Goal: Transaction & Acquisition: Purchase product/service

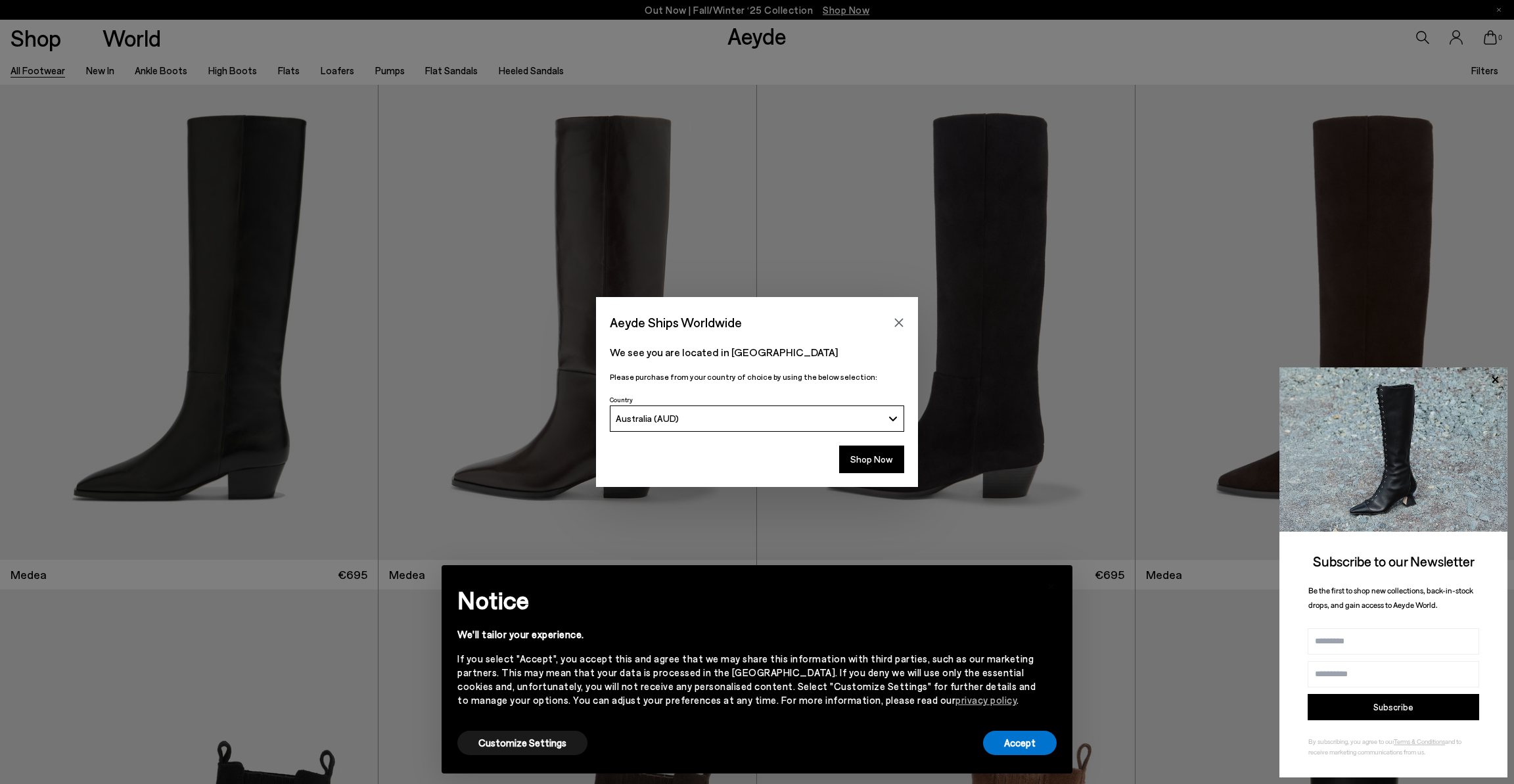
drag, startPoint x: 406, startPoint y: 38, endPoint x: 393, endPoint y: 56, distance: 22.2
click at [406, 38] on div "Aeyde Ships Worldwide We see you are located in [GEOGRAPHIC_DATA] Please purcha…" at bounding box center [757, 392] width 1514 height 784
click at [378, 70] on div "Aeyde Ships Worldwide We see you are located in [GEOGRAPHIC_DATA] Please purcha…" at bounding box center [757, 392] width 1514 height 784
click at [901, 321] on icon "Close" at bounding box center [899, 322] width 9 height 9
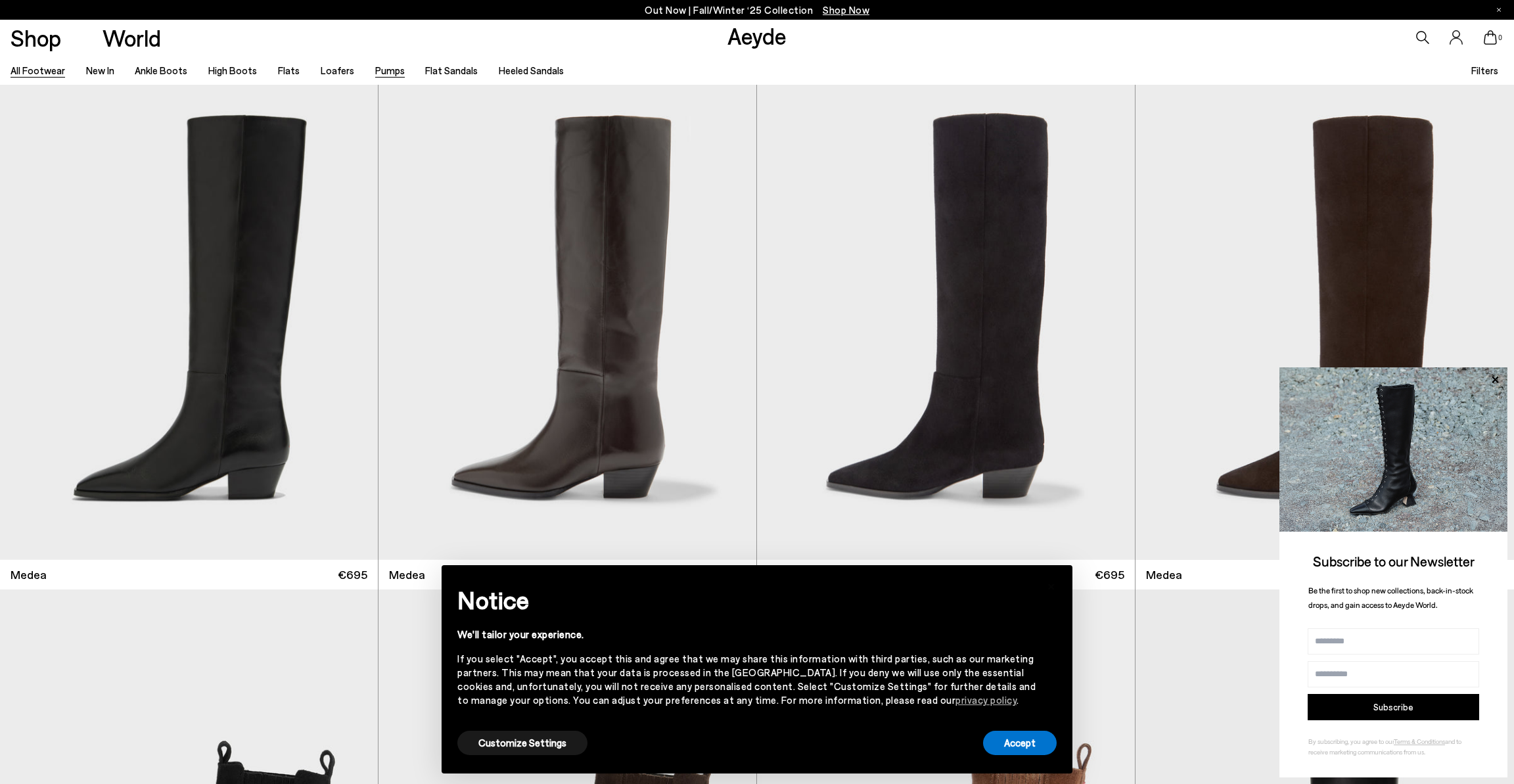
click at [377, 71] on link "Pumps" at bounding box center [390, 70] width 29 height 12
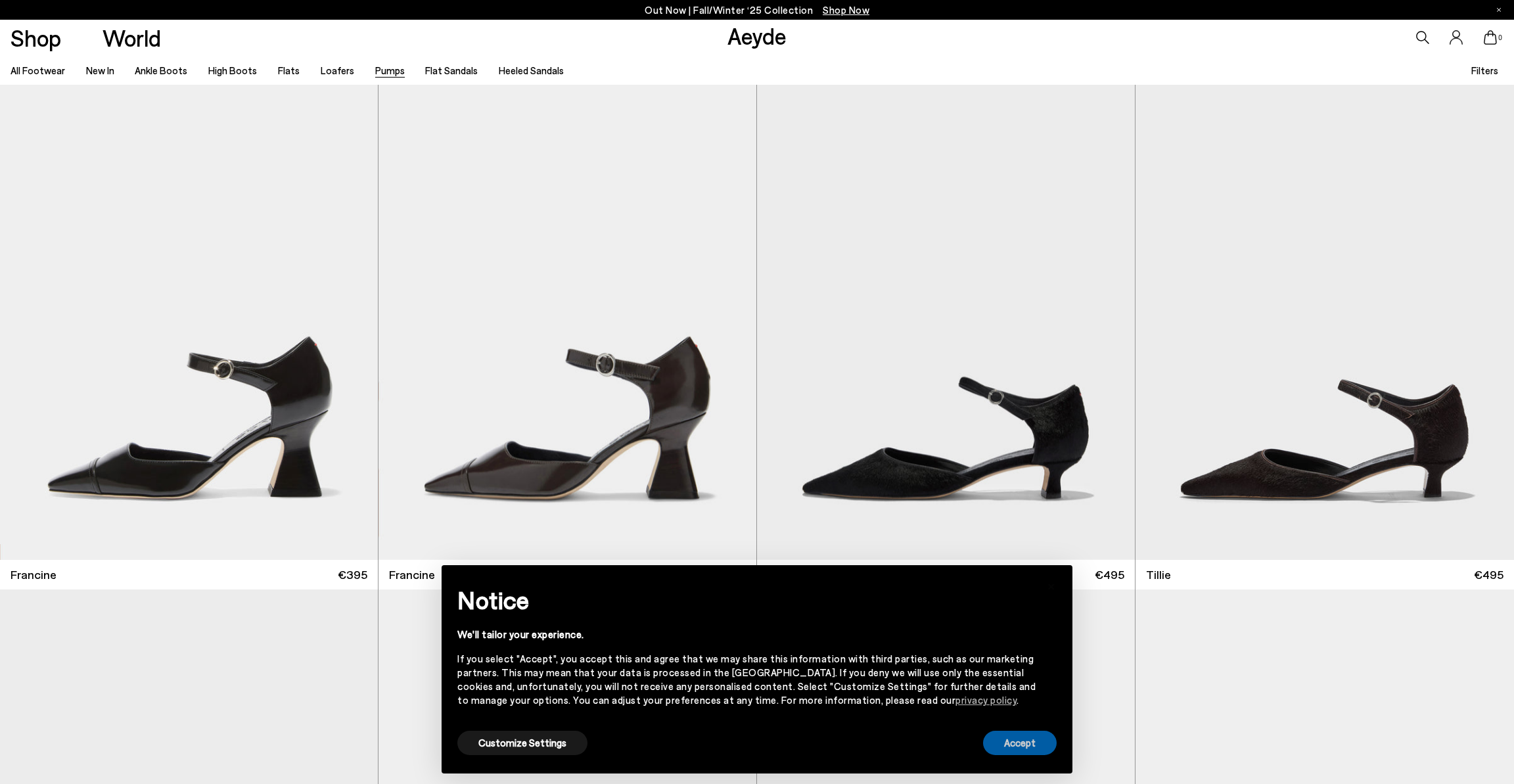
drag, startPoint x: 1017, startPoint y: 743, endPoint x: 1004, endPoint y: 743, distance: 13.0
click at [1017, 743] on button "Accept" at bounding box center [1020, 743] width 74 height 25
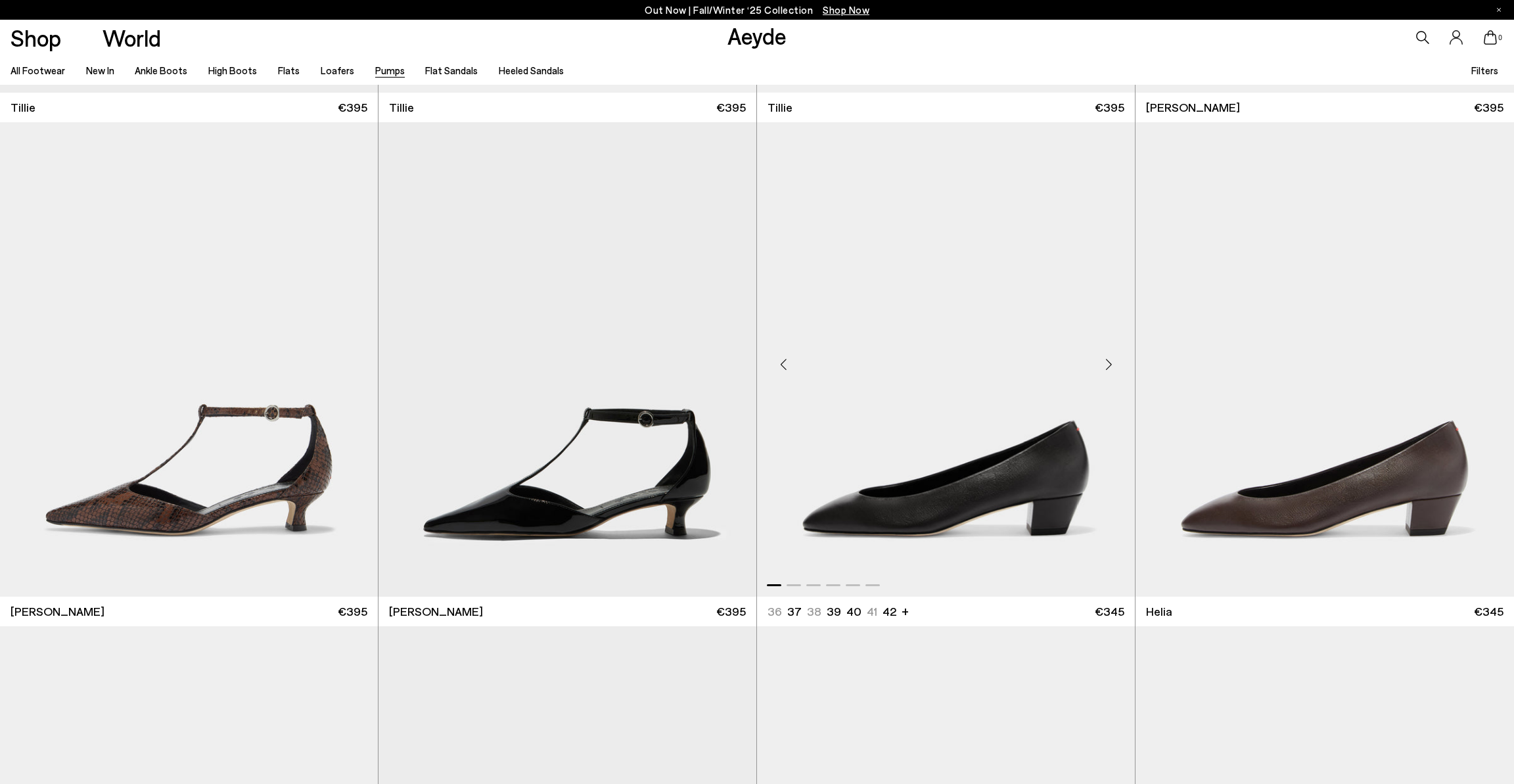
scroll to position [972, 0]
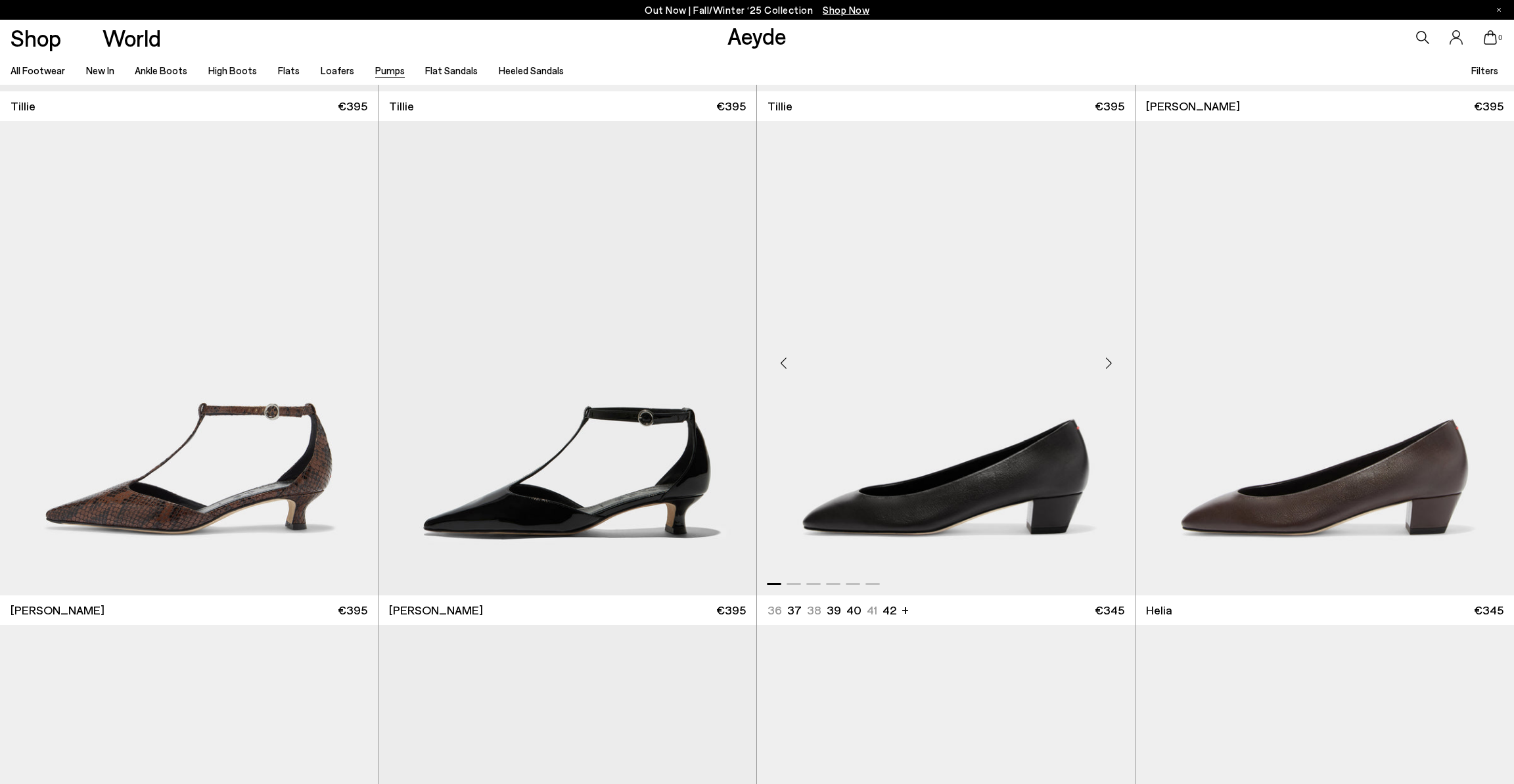
click at [1104, 360] on div "Next slide" at bounding box center [1108, 363] width 39 height 39
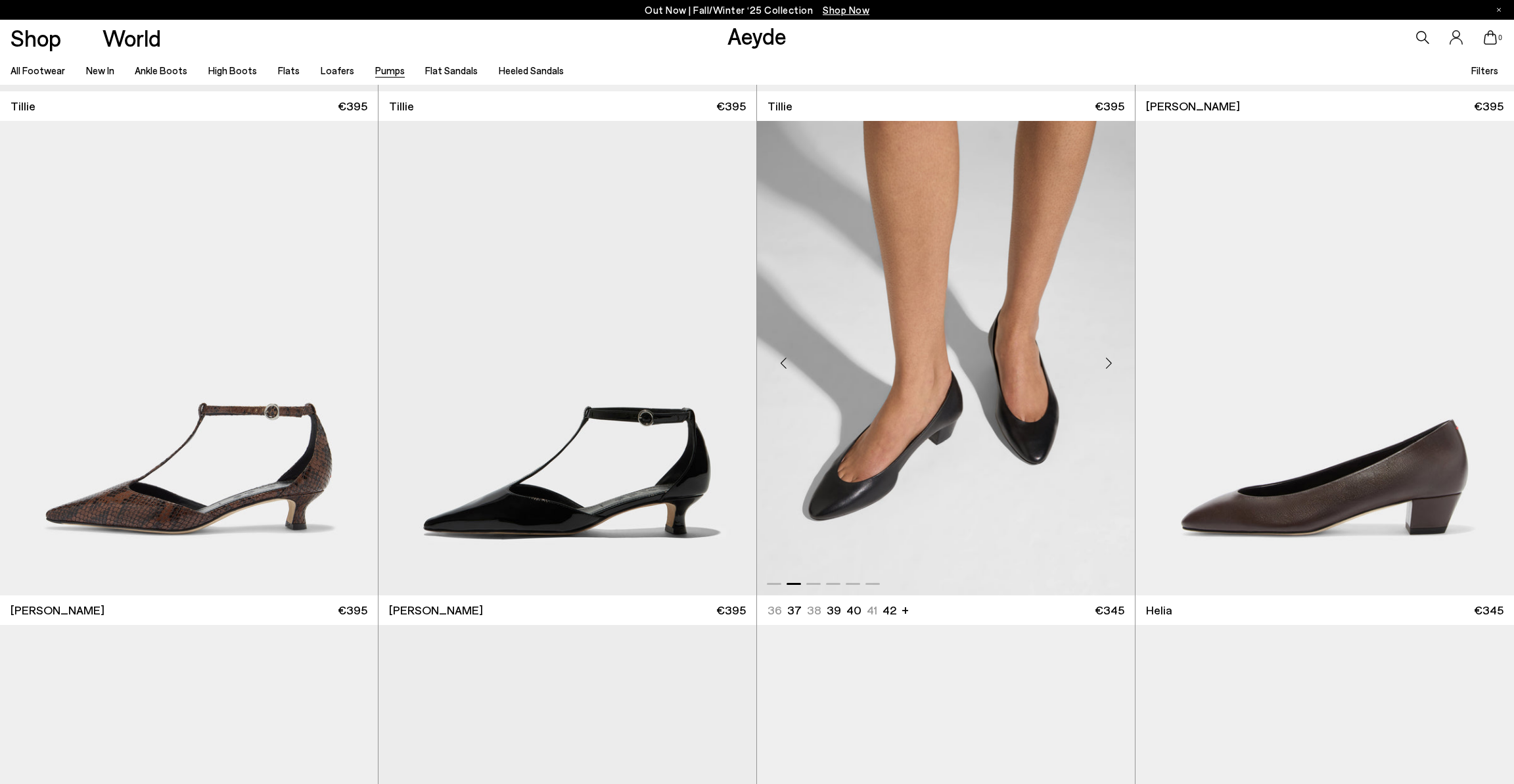
scroll to position [1625, 0]
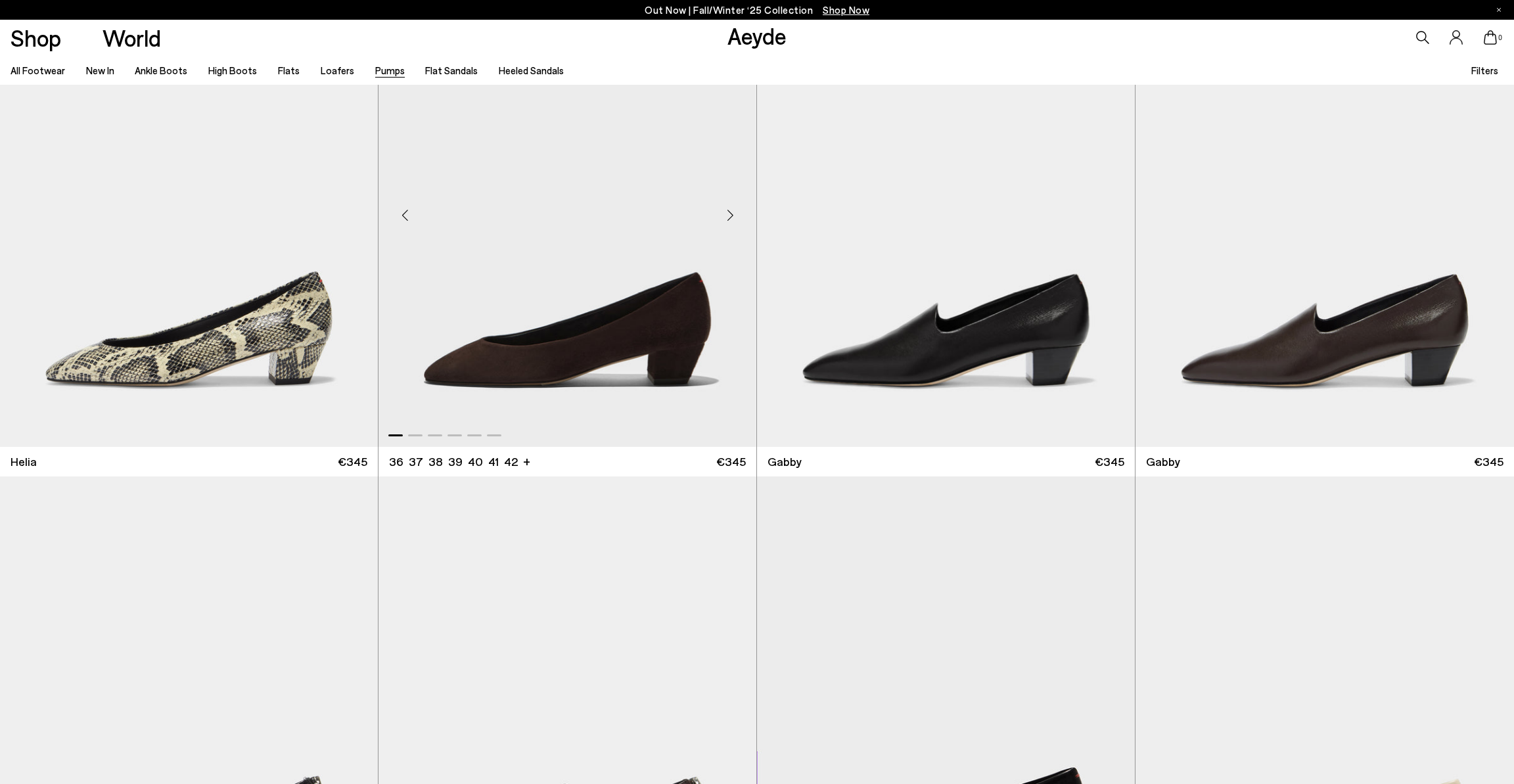
click at [736, 213] on div "Next slide" at bounding box center [730, 214] width 39 height 39
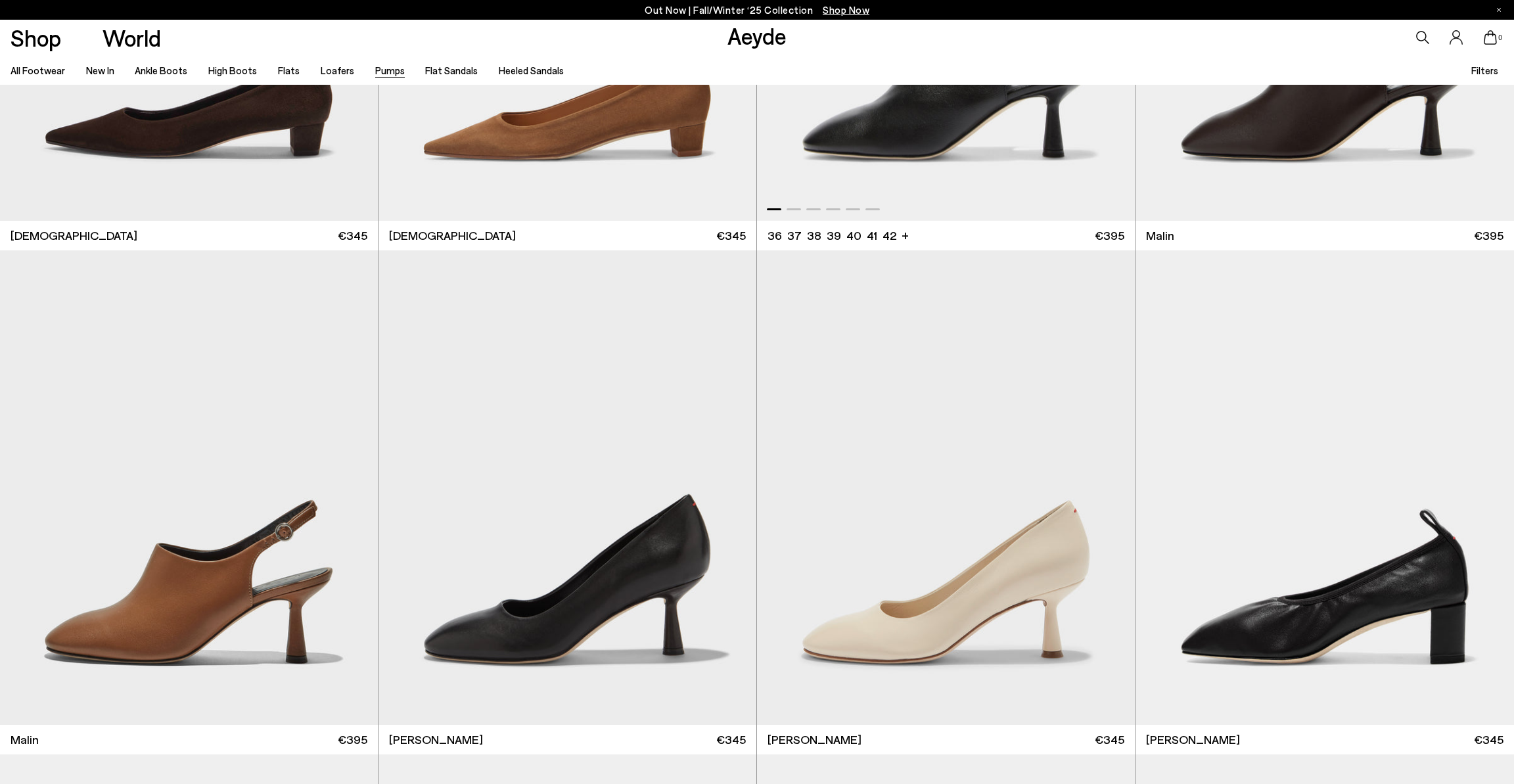
scroll to position [3459, 0]
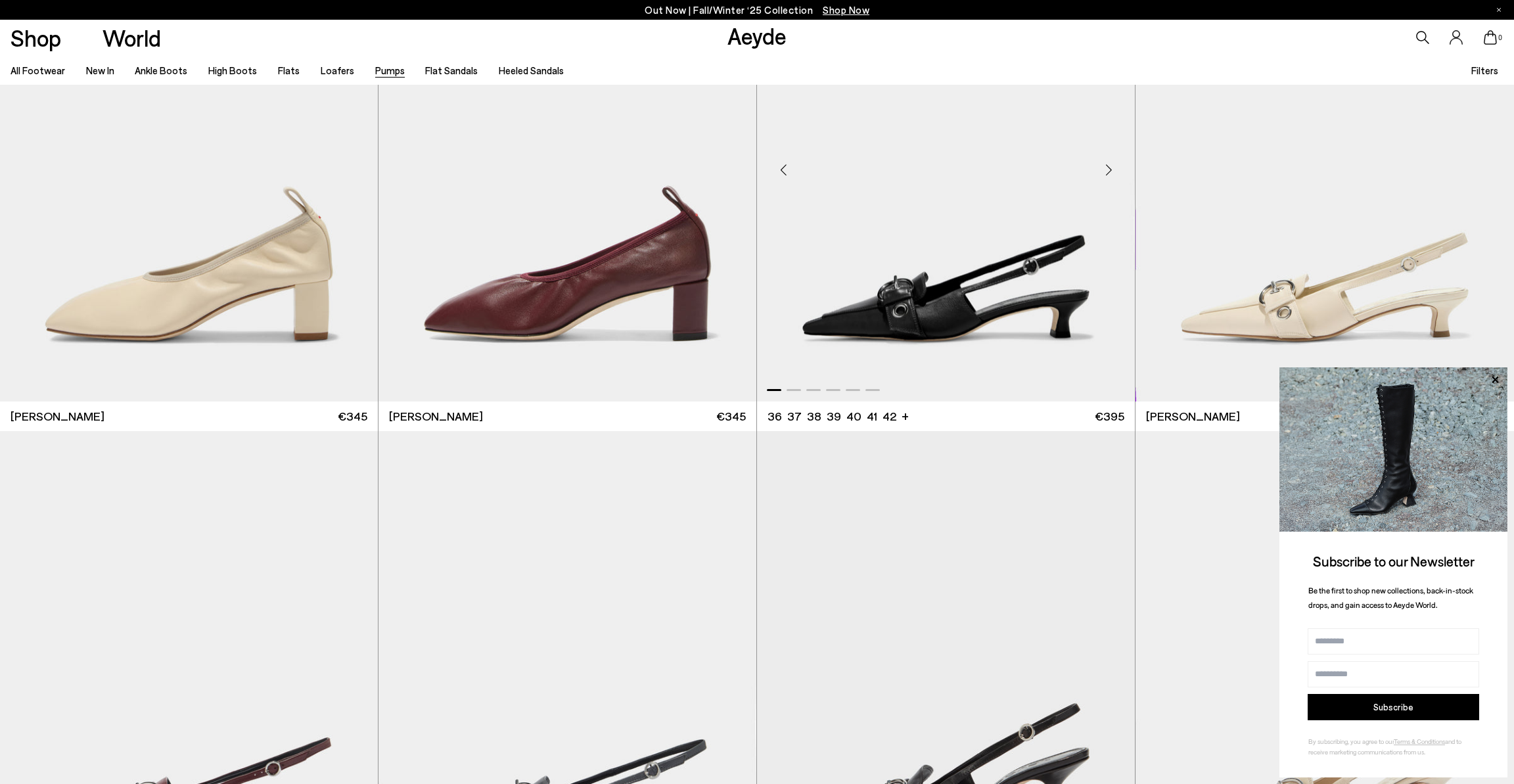
scroll to position [4191, 0]
drag, startPoint x: 1495, startPoint y: 378, endPoint x: 1485, endPoint y: 376, distance: 10.2
click at [1495, 378] on icon at bounding box center [1495, 380] width 17 height 17
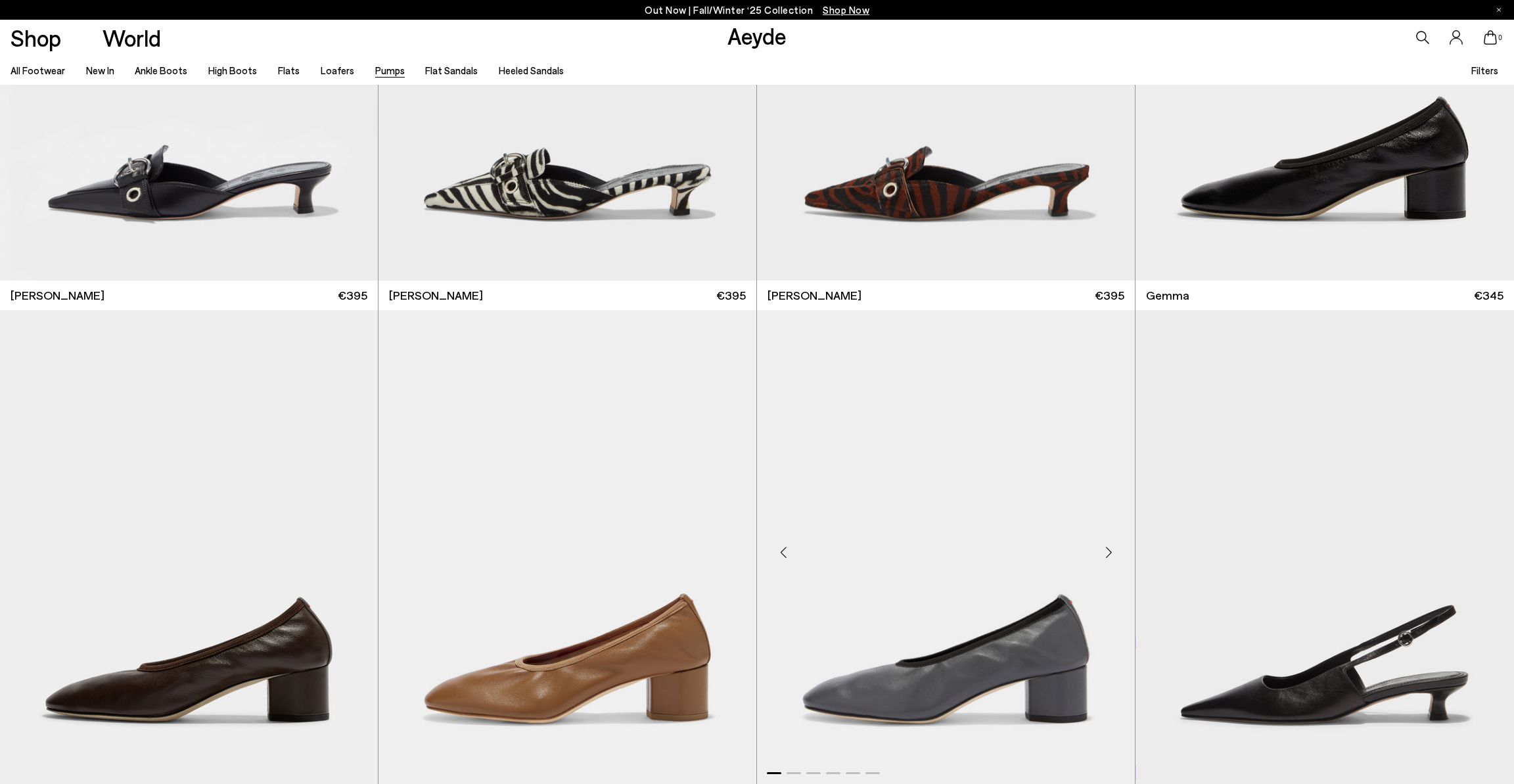
scroll to position [5453, 0]
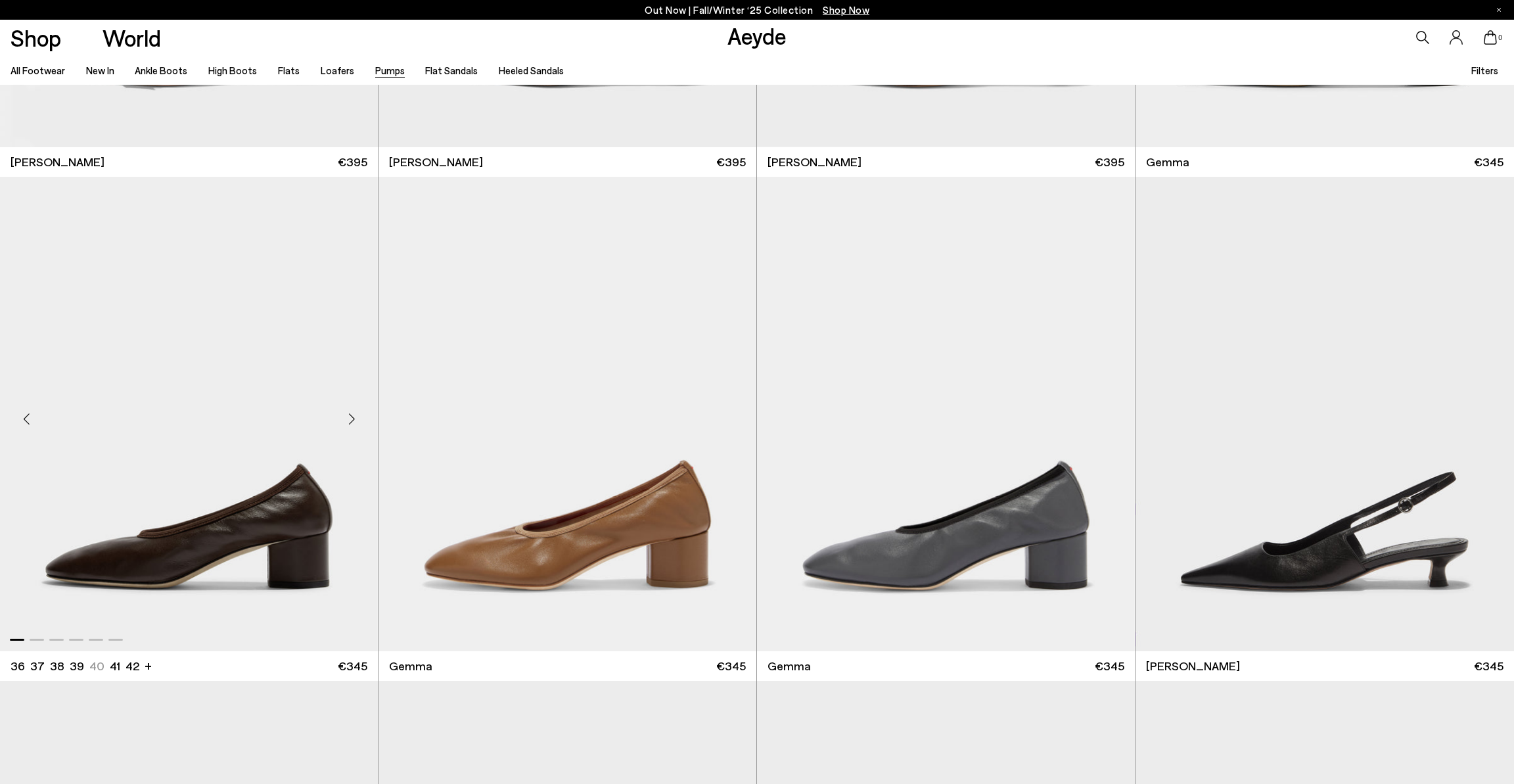
click at [351, 418] on div "Next slide" at bounding box center [351, 419] width 39 height 39
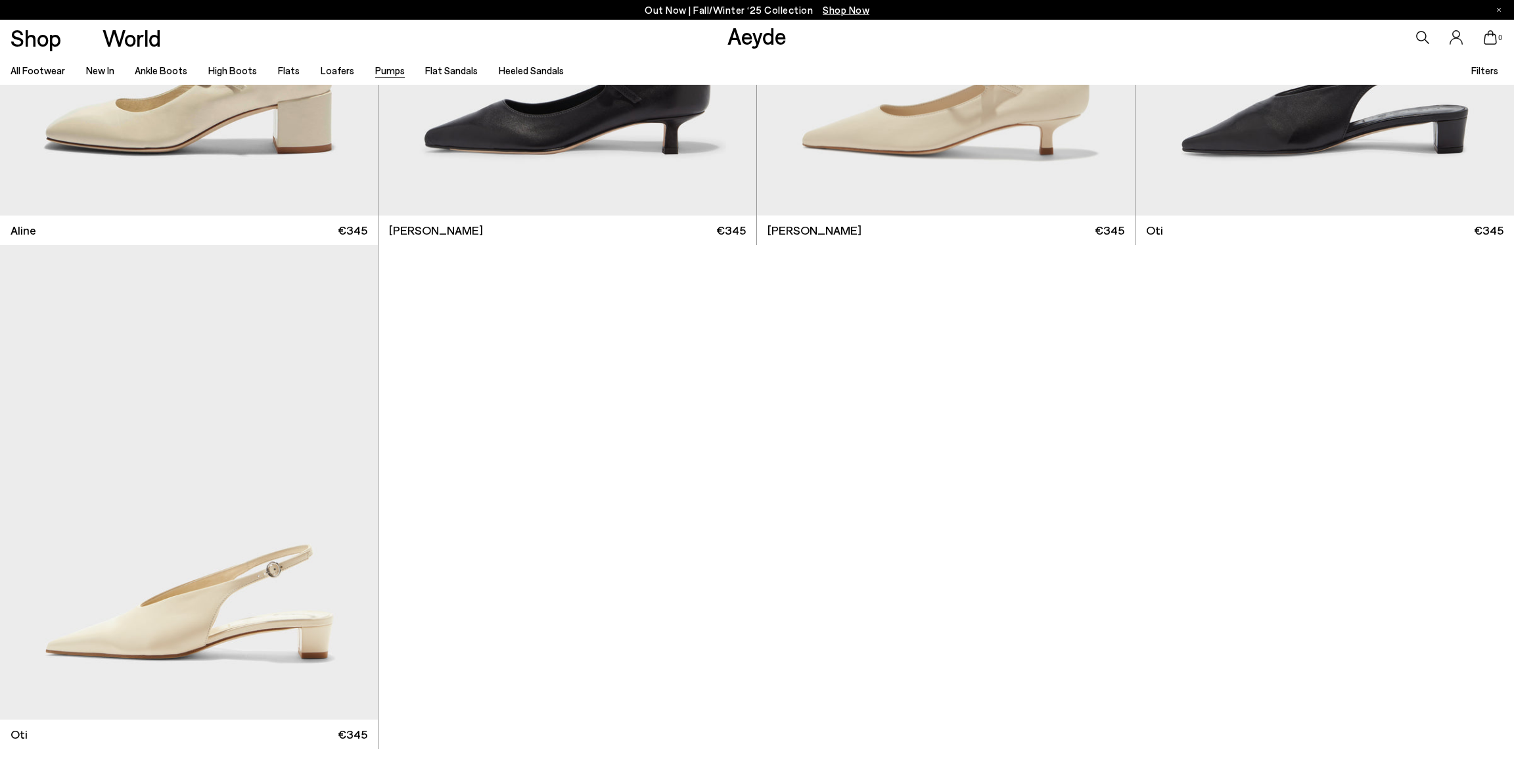
scroll to position [8730, 0]
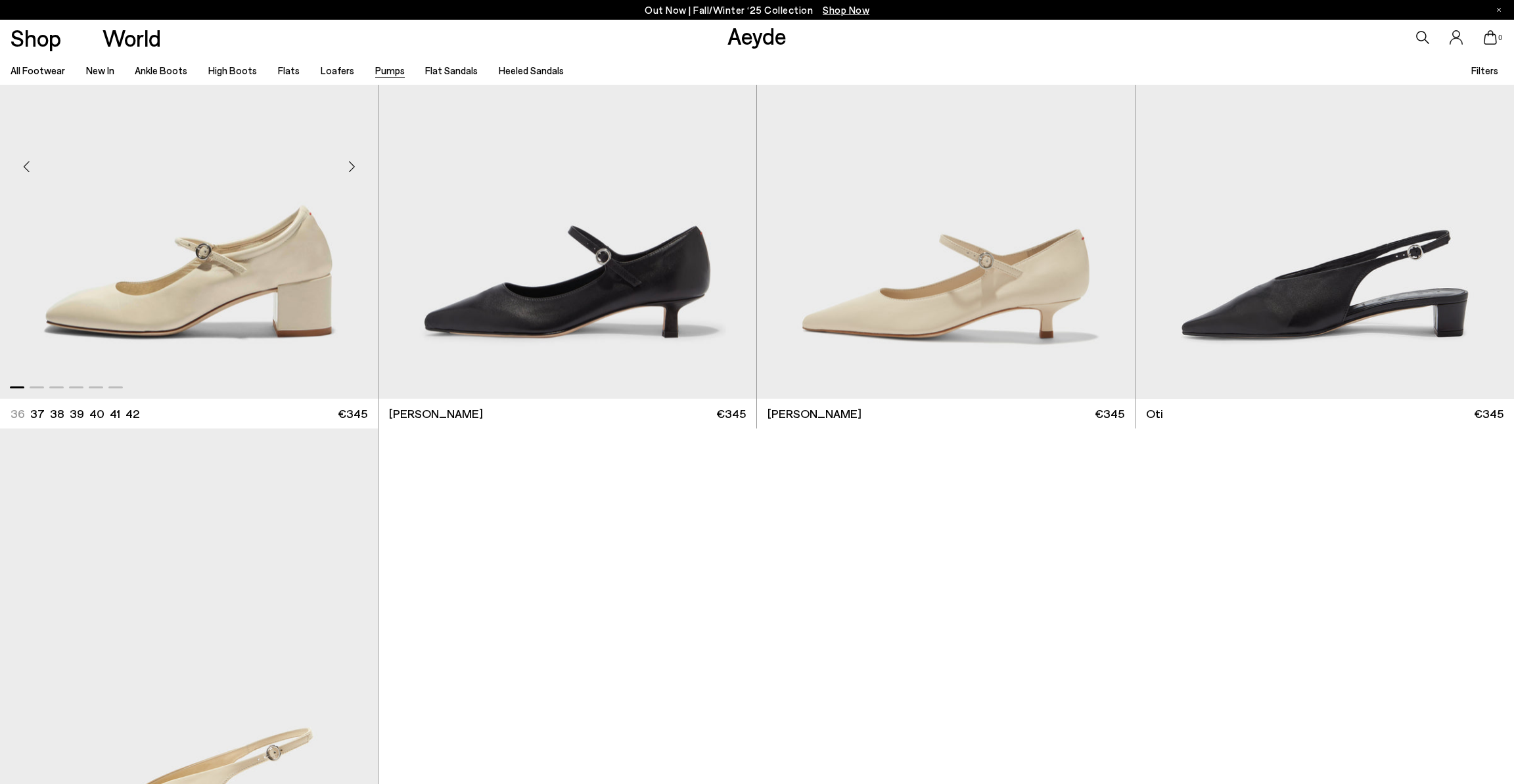
click at [349, 166] on div "Next slide" at bounding box center [351, 166] width 39 height 39
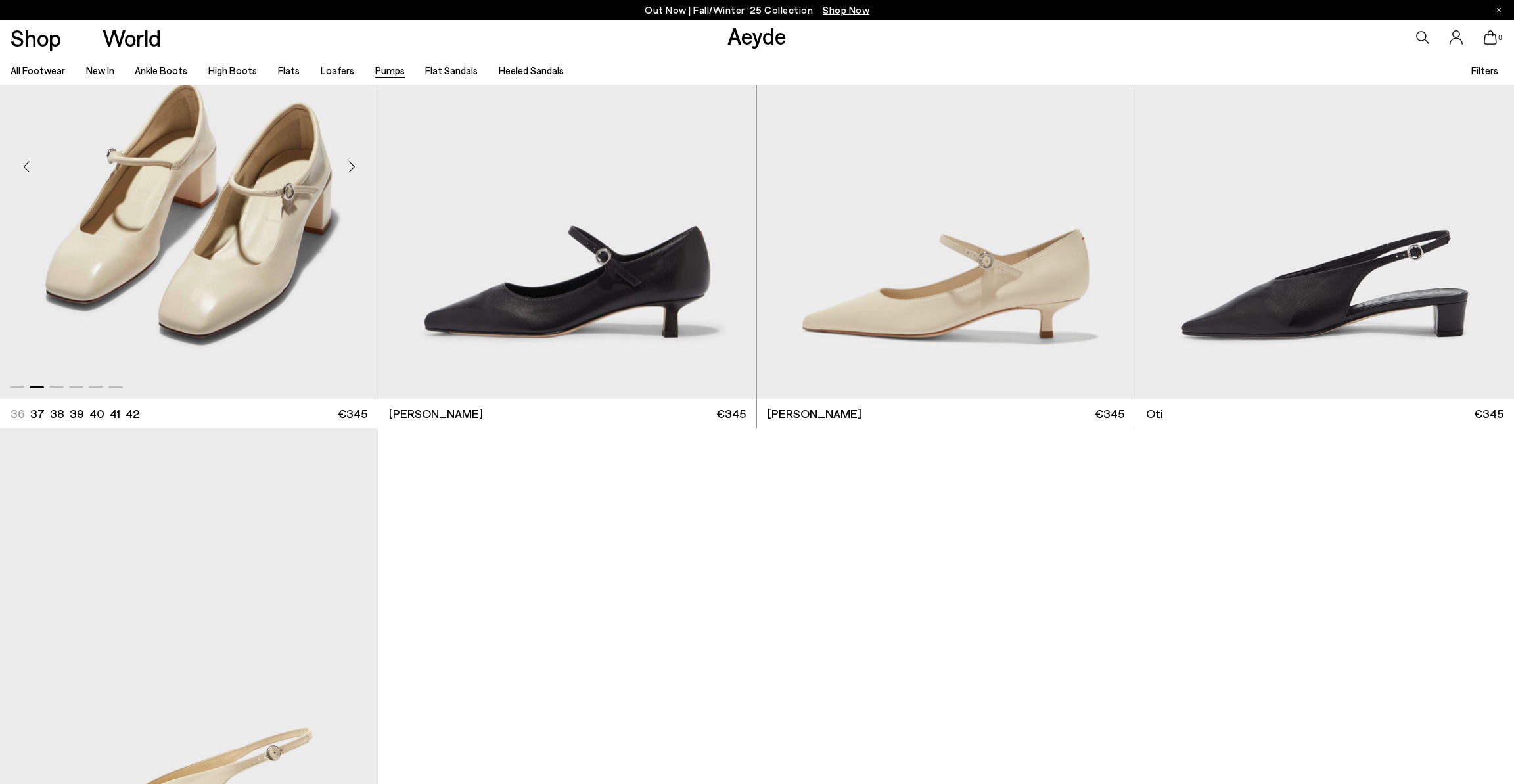
click at [351, 165] on div "Next slide" at bounding box center [351, 166] width 39 height 39
